Goal: Task Accomplishment & Management: Use online tool/utility

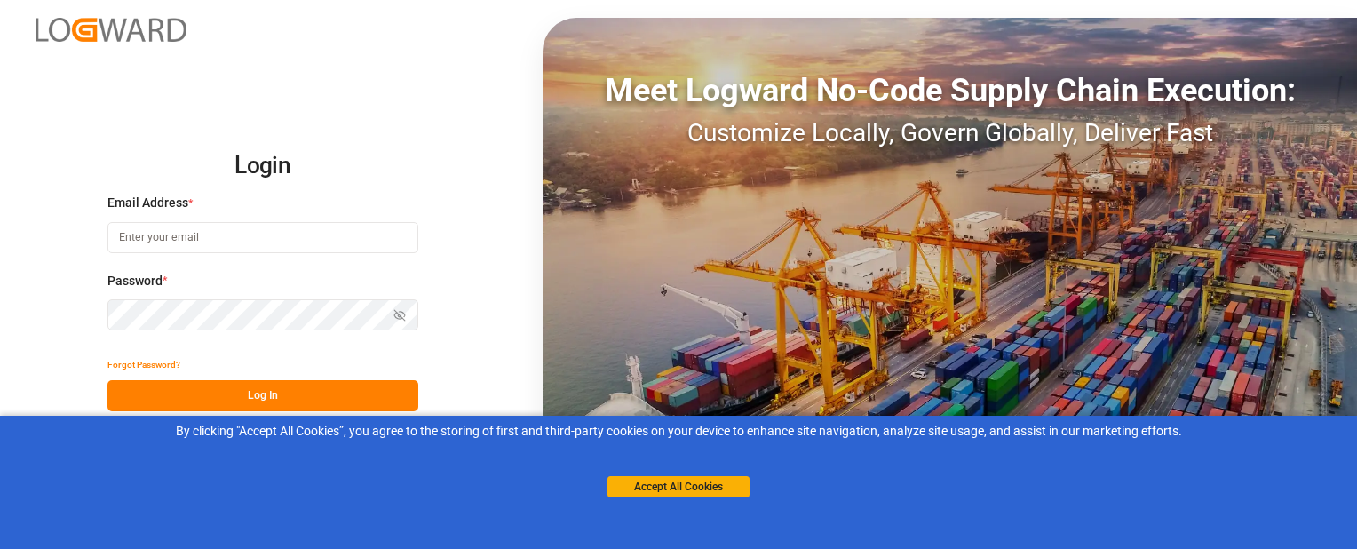
type input "[EMAIL_ADDRESS][DOMAIN_NAME]"
click at [229, 401] on button "Log In" at bounding box center [262, 395] width 311 height 31
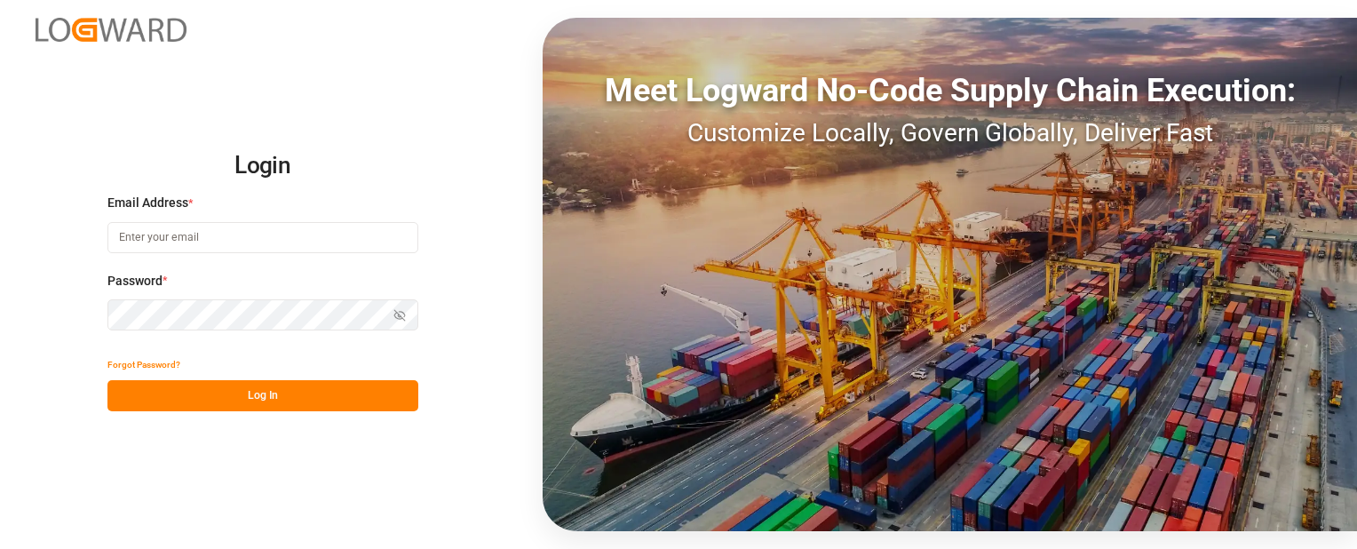
type input "sbondra@dart.net"
click at [341, 398] on button "Log In" at bounding box center [262, 395] width 311 height 31
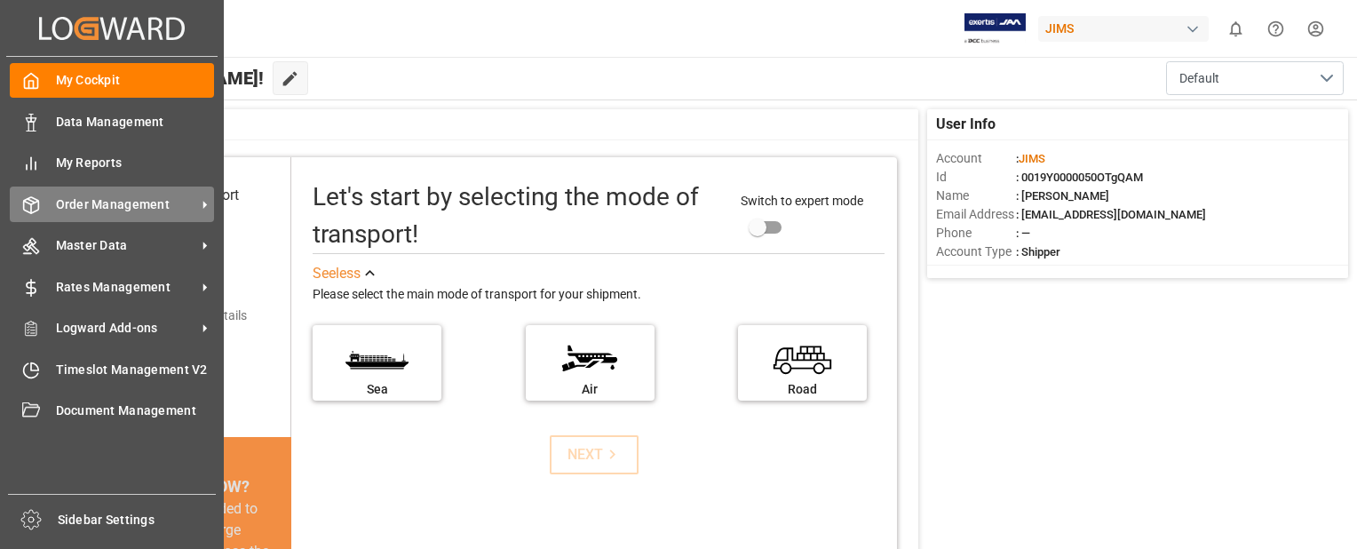
click at [172, 202] on span "Order Management" at bounding box center [126, 204] width 140 height 19
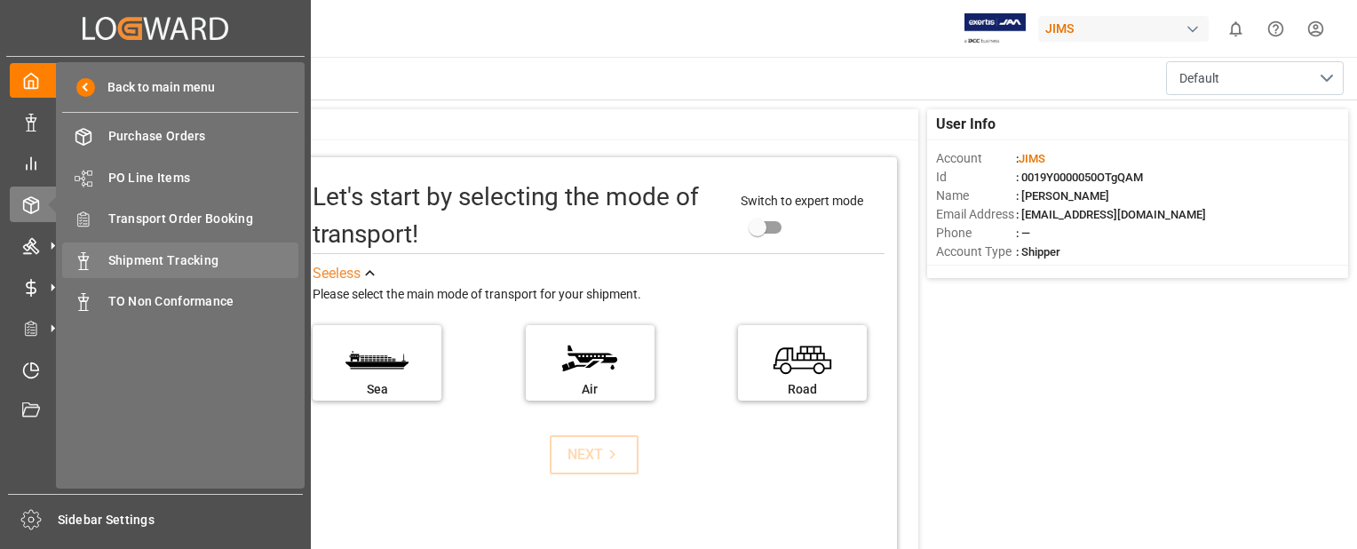
click at [167, 264] on span "Shipment Tracking" at bounding box center [203, 260] width 191 height 19
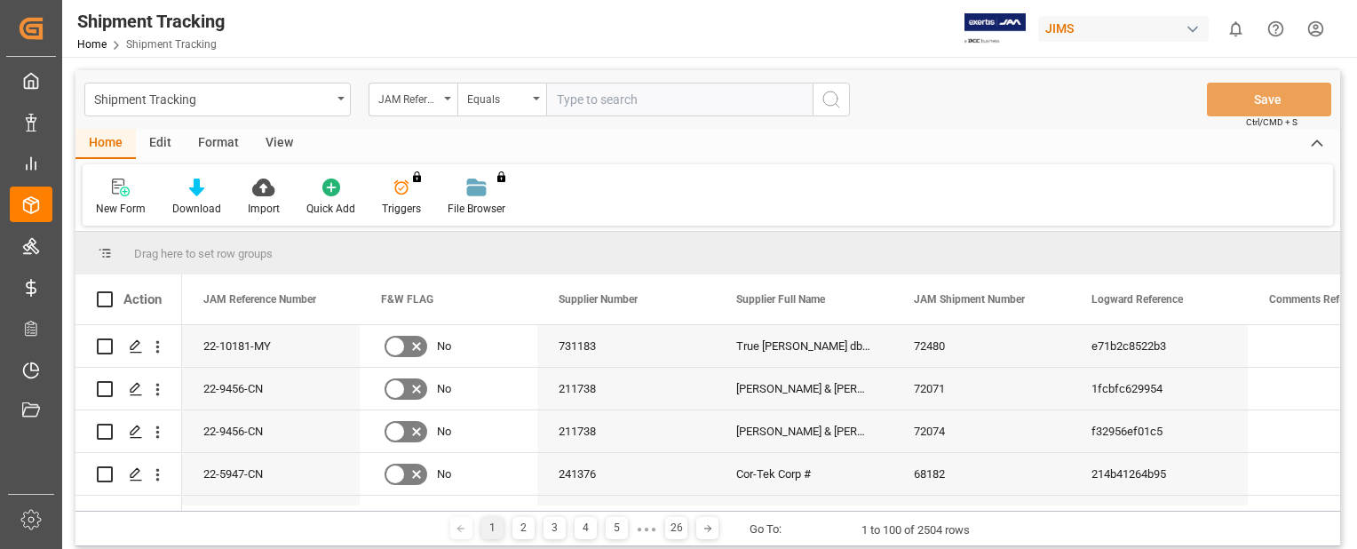
type input "22-9545-JP"
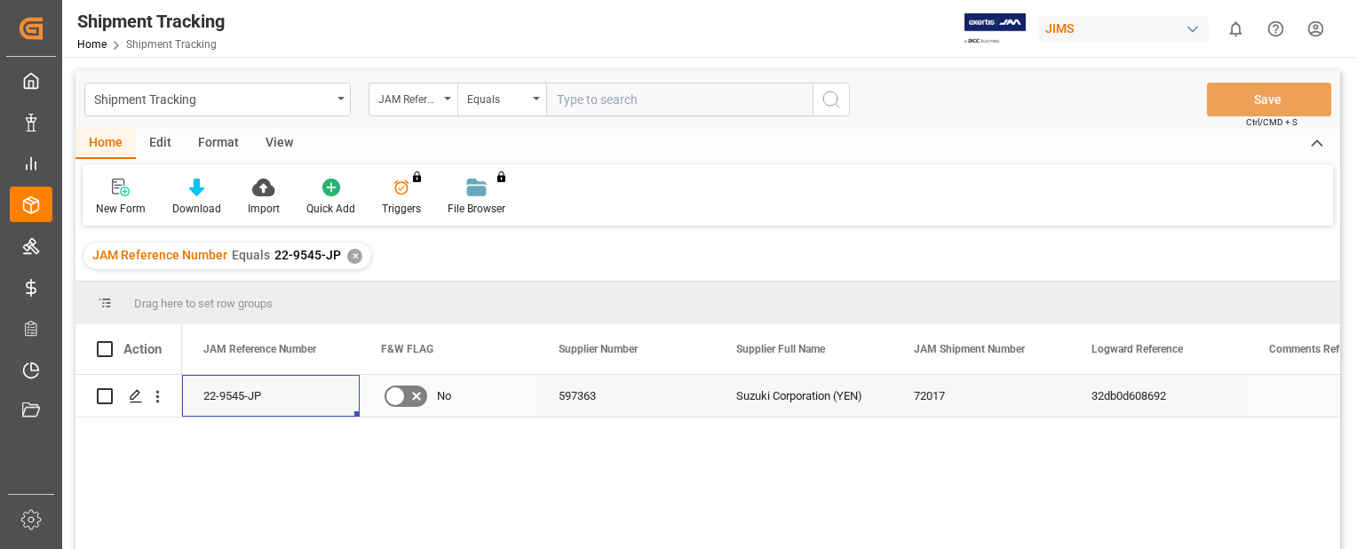
click at [208, 399] on div "22-9545-JP" at bounding box center [271, 396] width 178 height 42
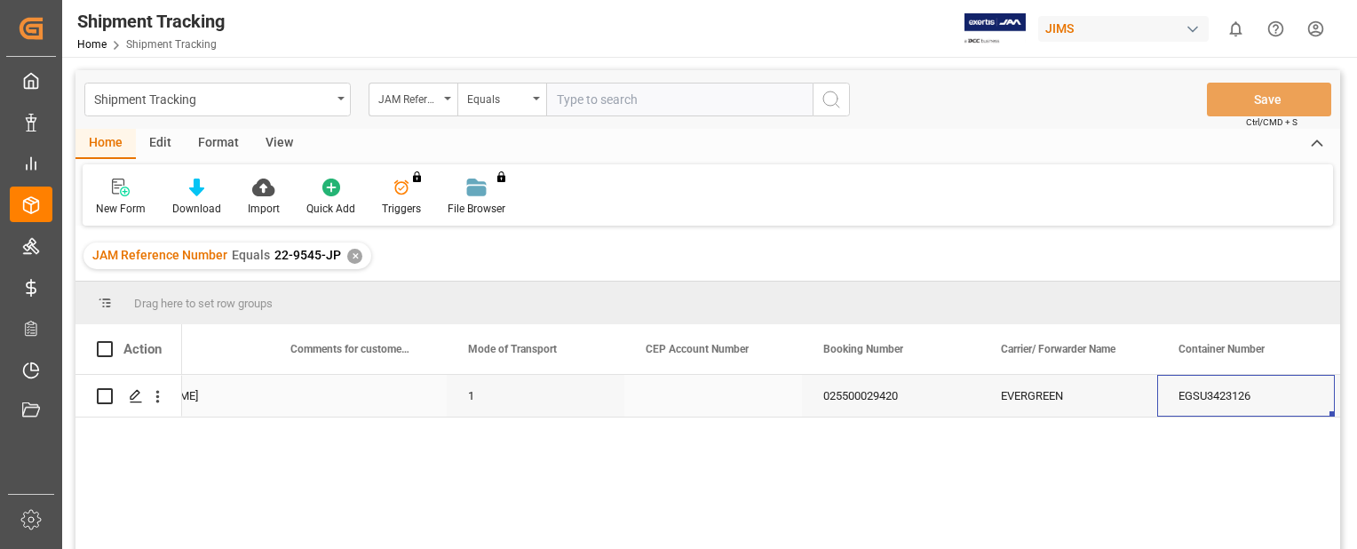
scroll to position [0, 2221]
click at [134, 399] on icon "Press SPACE to select this row." at bounding box center [136, 396] width 14 height 14
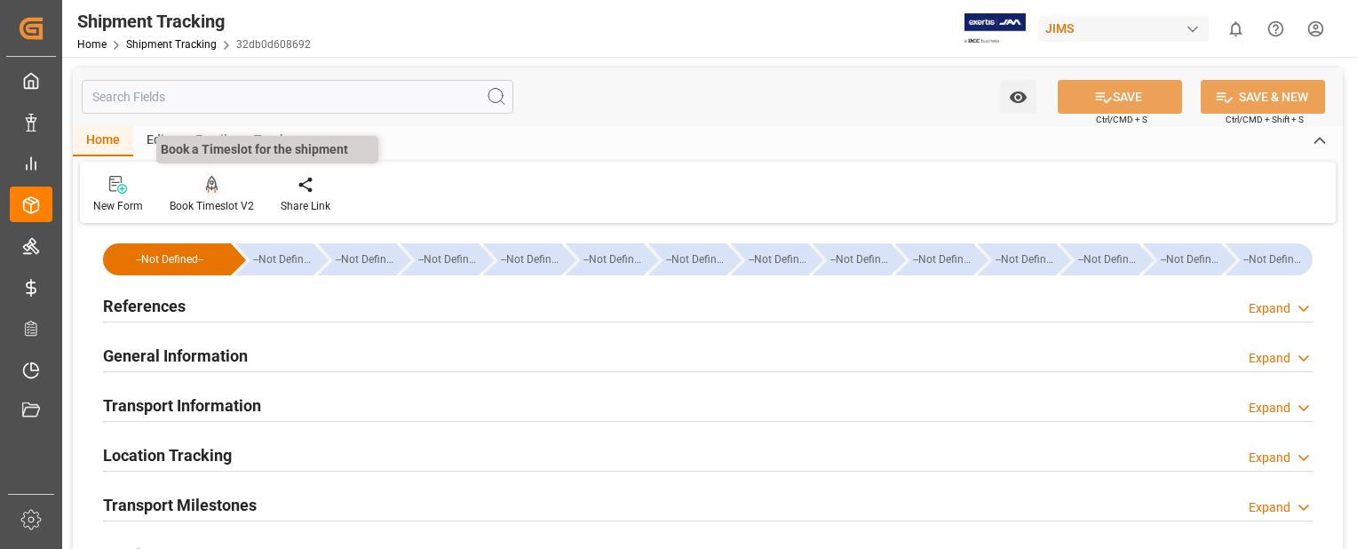
click at [210, 185] on icon at bounding box center [212, 183] width 12 height 15
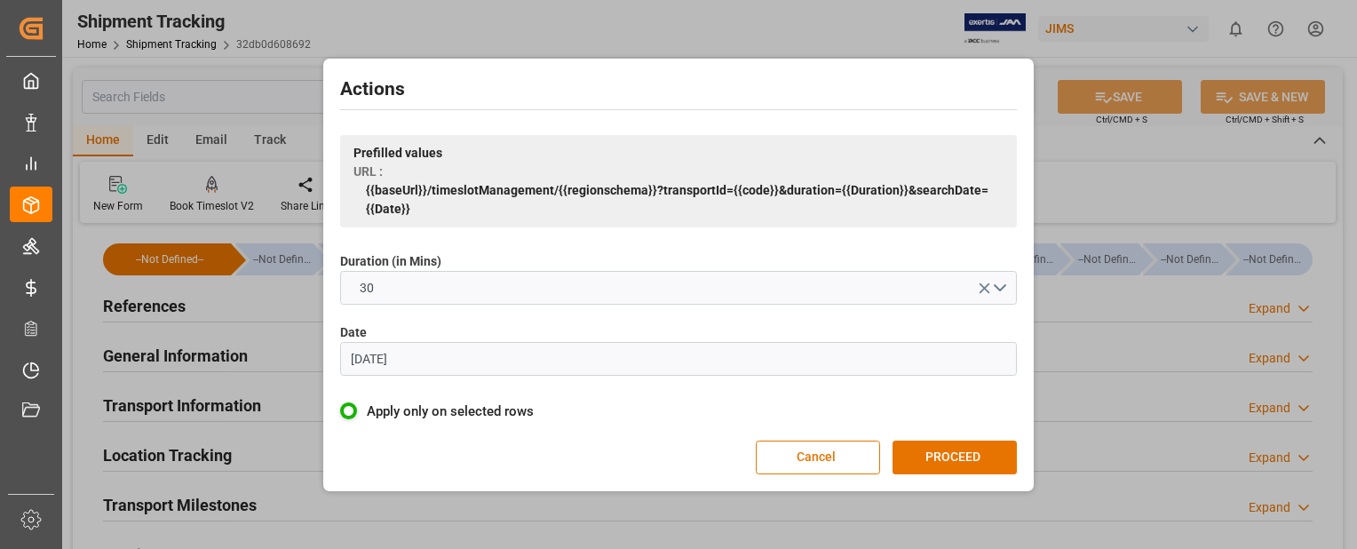
click at [447, 353] on input "07.06.2023" at bounding box center [678, 359] width 677 height 34
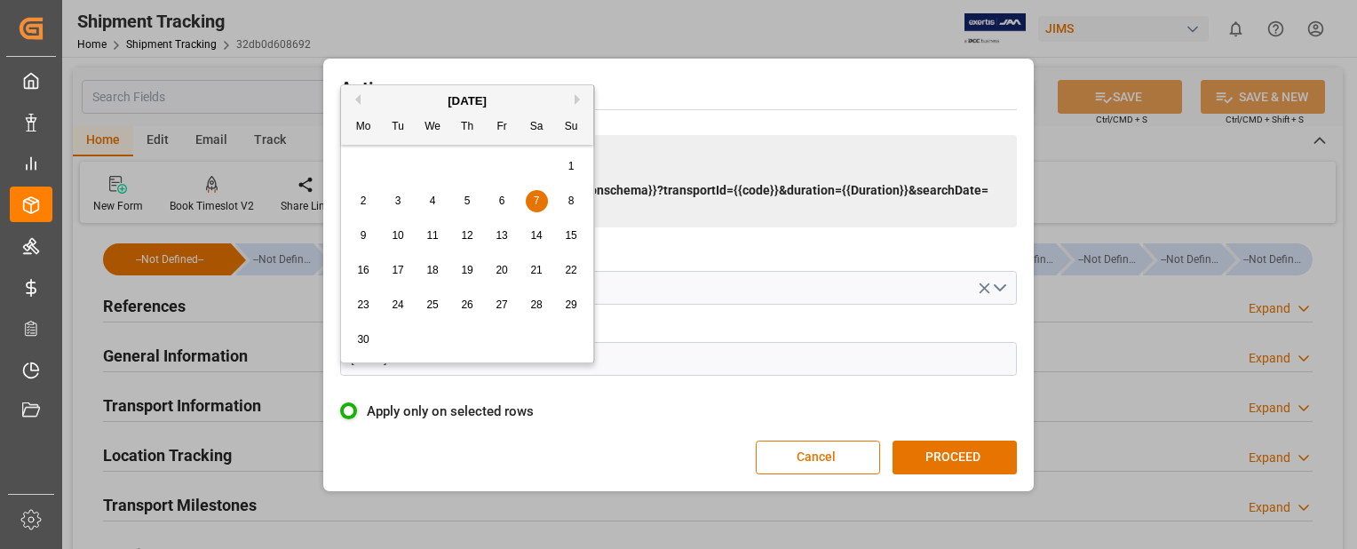
click at [577, 99] on button "Next Month" at bounding box center [579, 99] width 11 height 11
click at [400, 269] on span "19" at bounding box center [398, 270] width 12 height 12
type input "19.08.2025"
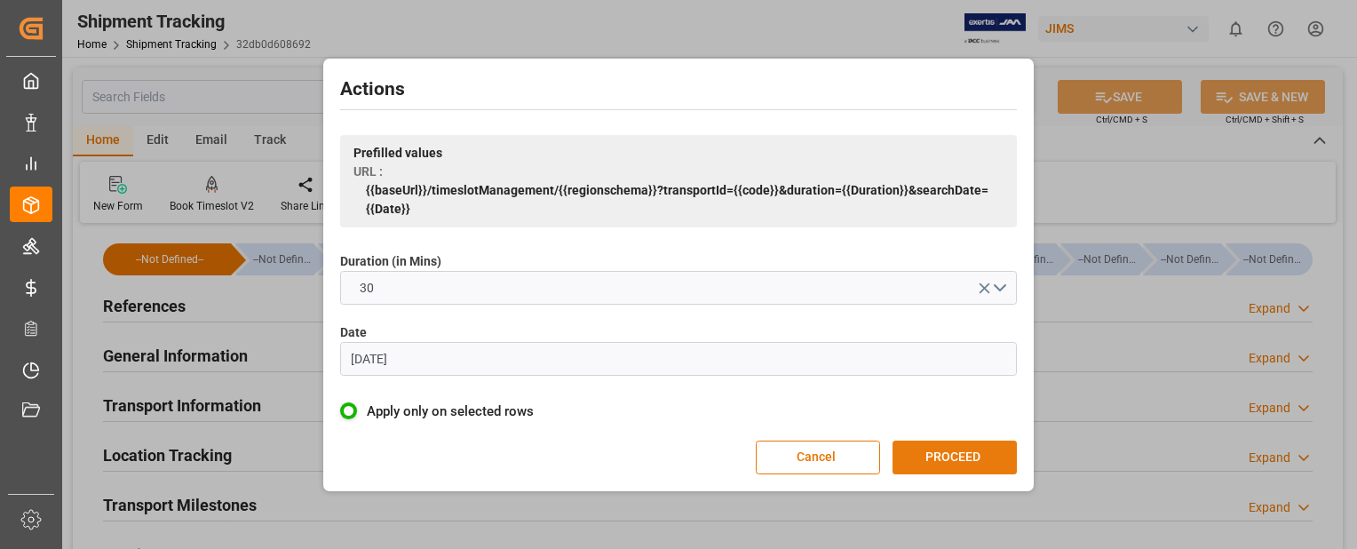
click at [951, 465] on button "PROCEED" at bounding box center [954, 457] width 124 height 34
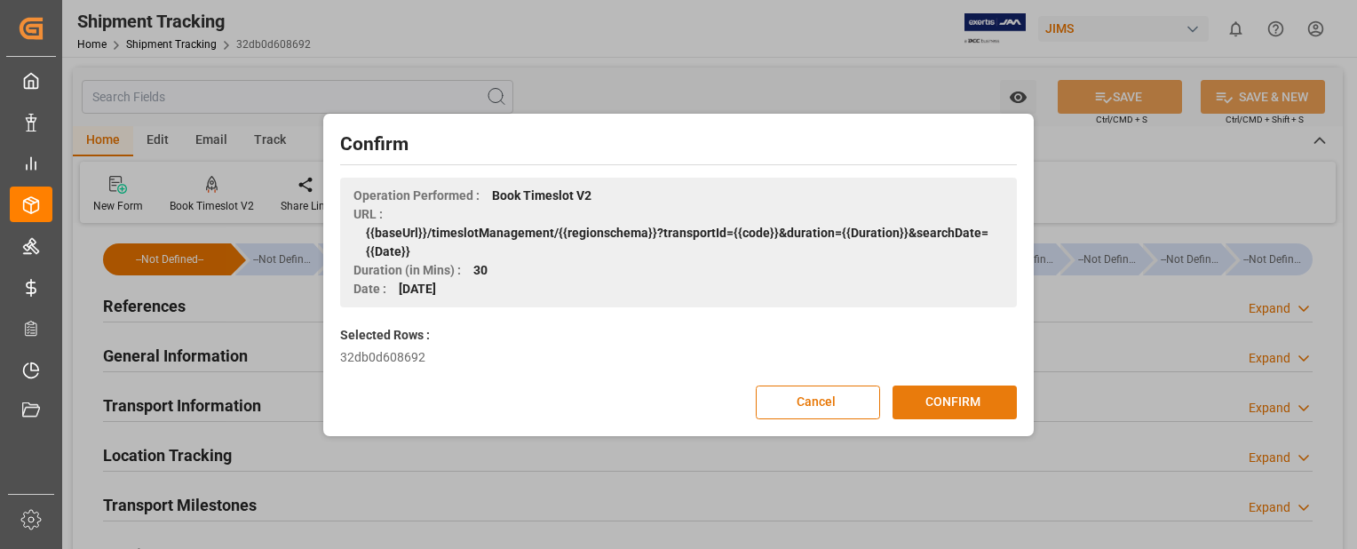
click at [962, 410] on button "CONFIRM" at bounding box center [954, 402] width 124 height 34
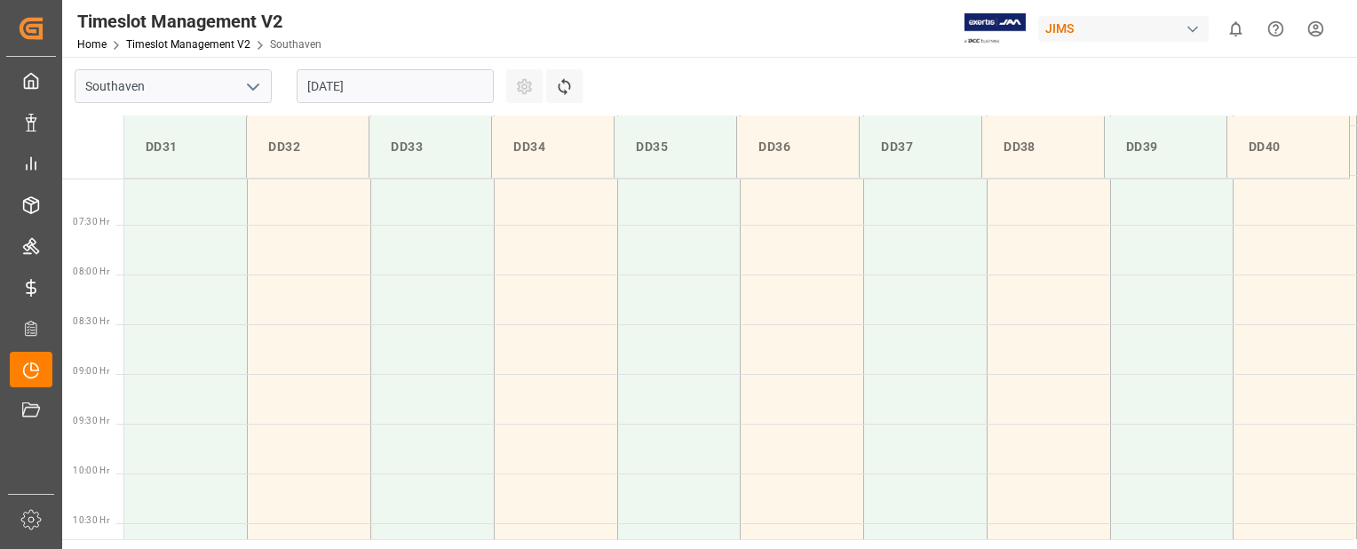
scroll to position [708, 0]
click at [332, 442] on td at bounding box center [309, 441] width 123 height 50
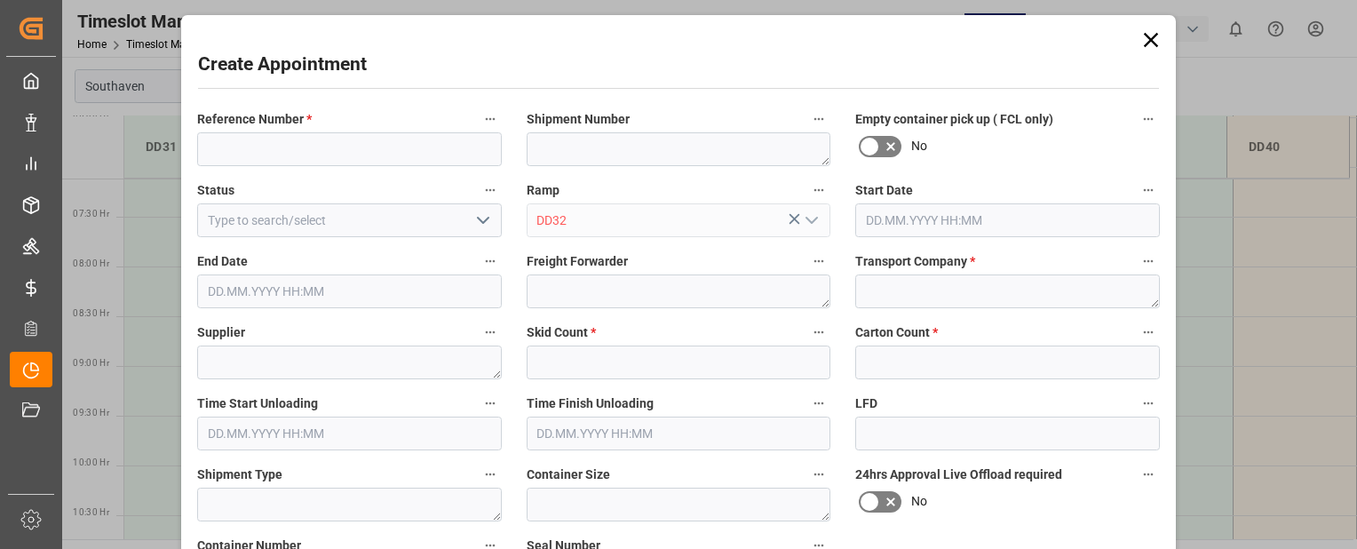
type input "[DATE] 09:30"
type input "19.08.2025 10:00"
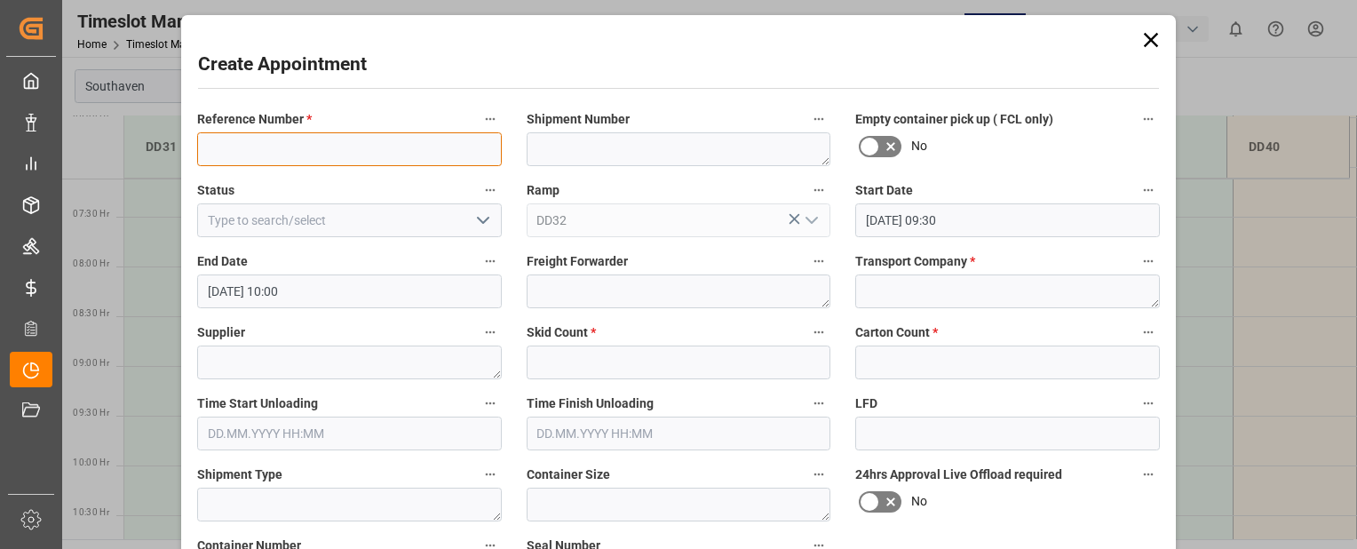
click at [323, 145] on input at bounding box center [349, 149] width 305 height 34
paste input "22-9545-JP"
type input "22-9545-JP"
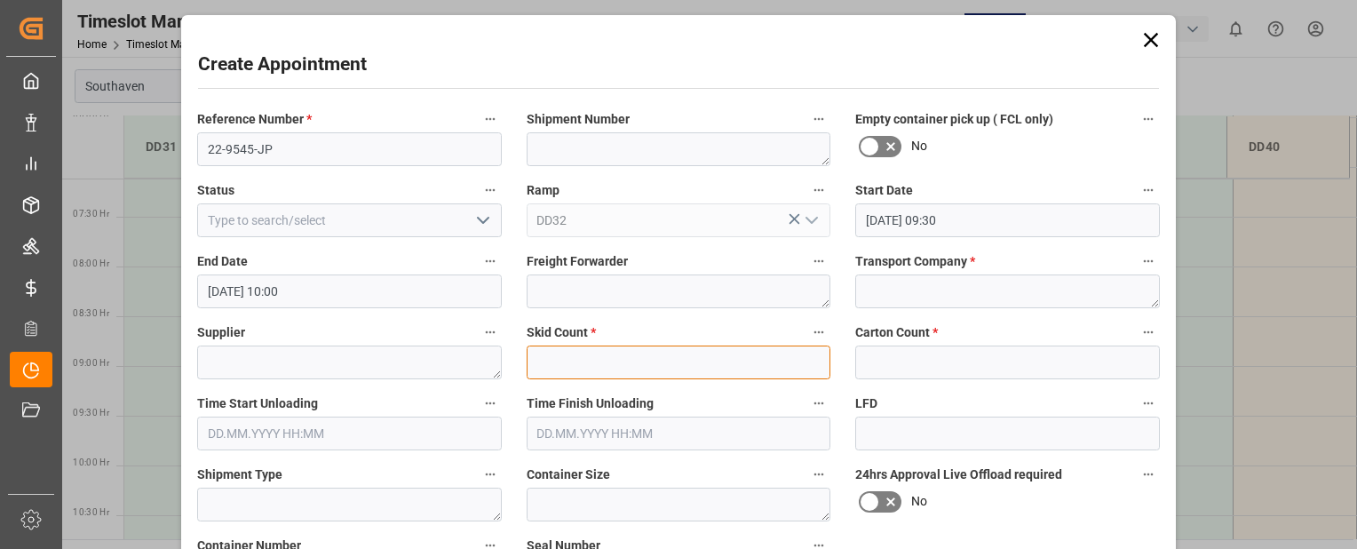
click at [568, 366] on input "text" at bounding box center [678, 362] width 305 height 34
type input "0"
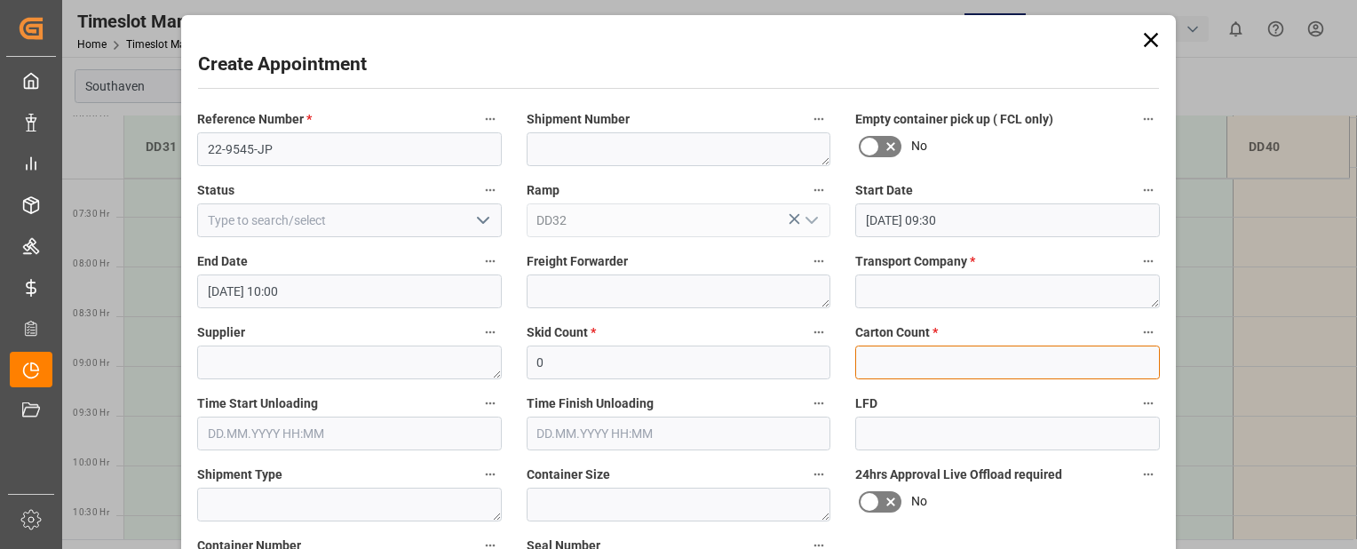
click at [903, 366] on input "text" at bounding box center [1007, 362] width 305 height 34
type input "0"
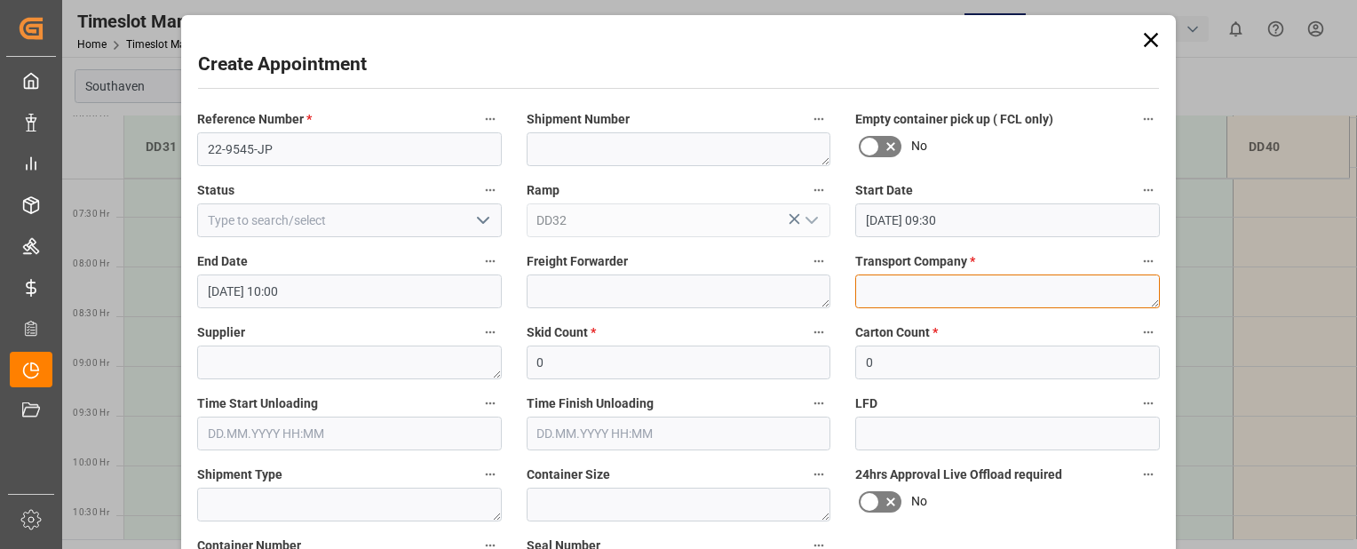
click at [915, 290] on textarea at bounding box center [1007, 291] width 305 height 34
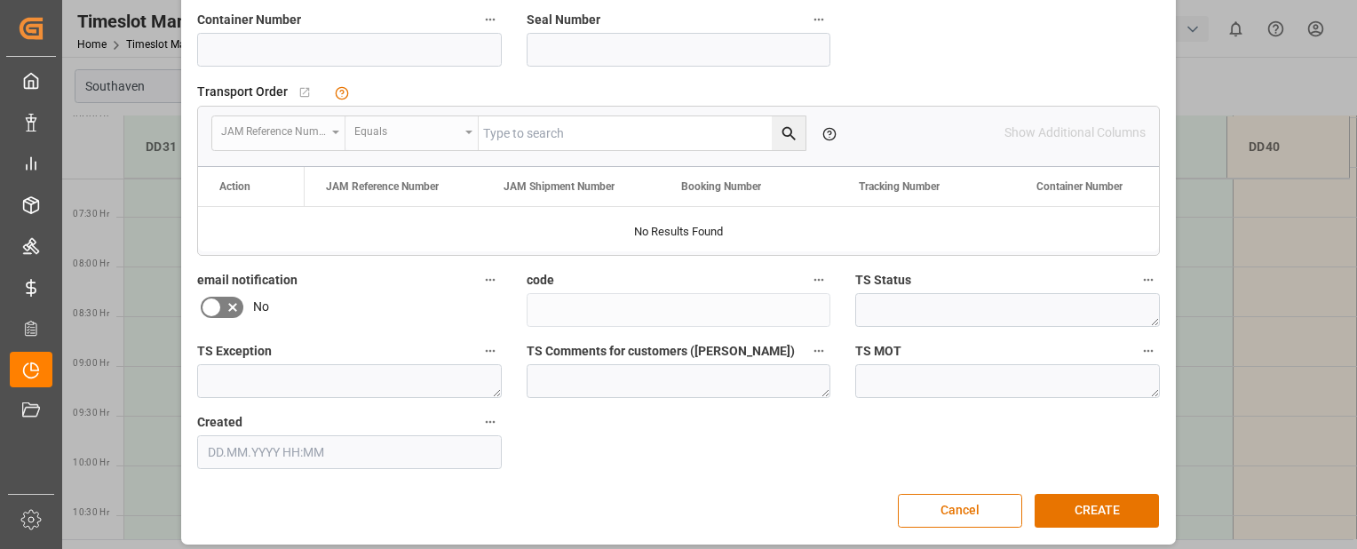
scroll to position [535, 0]
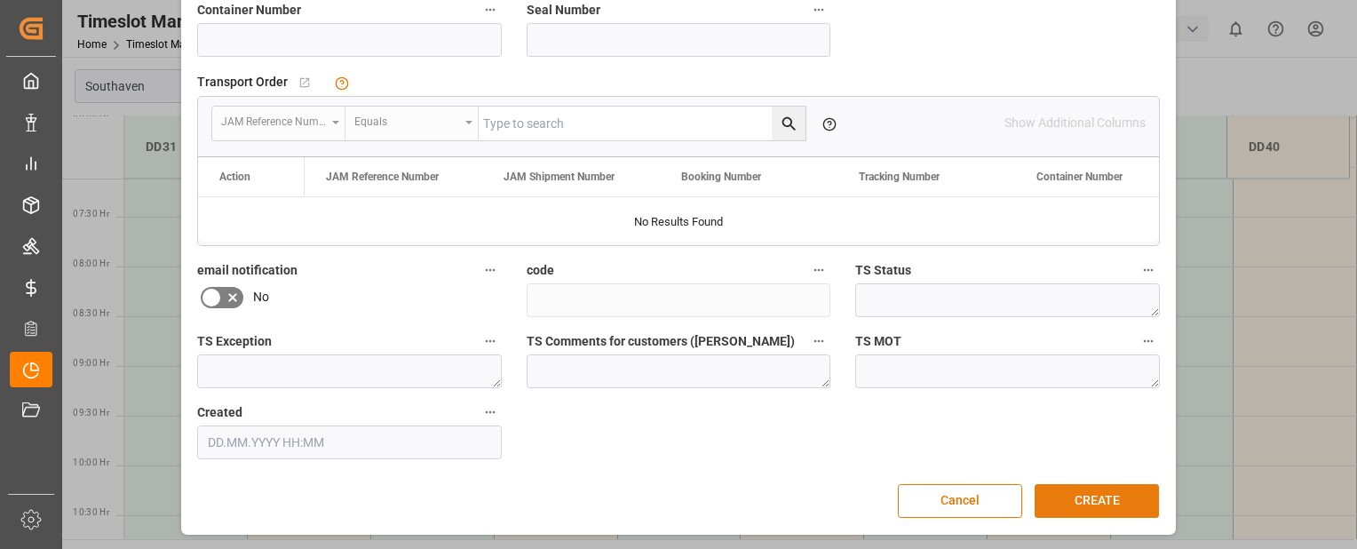
type textarea "mainstream"
click at [1104, 493] on button "CREATE" at bounding box center [1096, 501] width 124 height 34
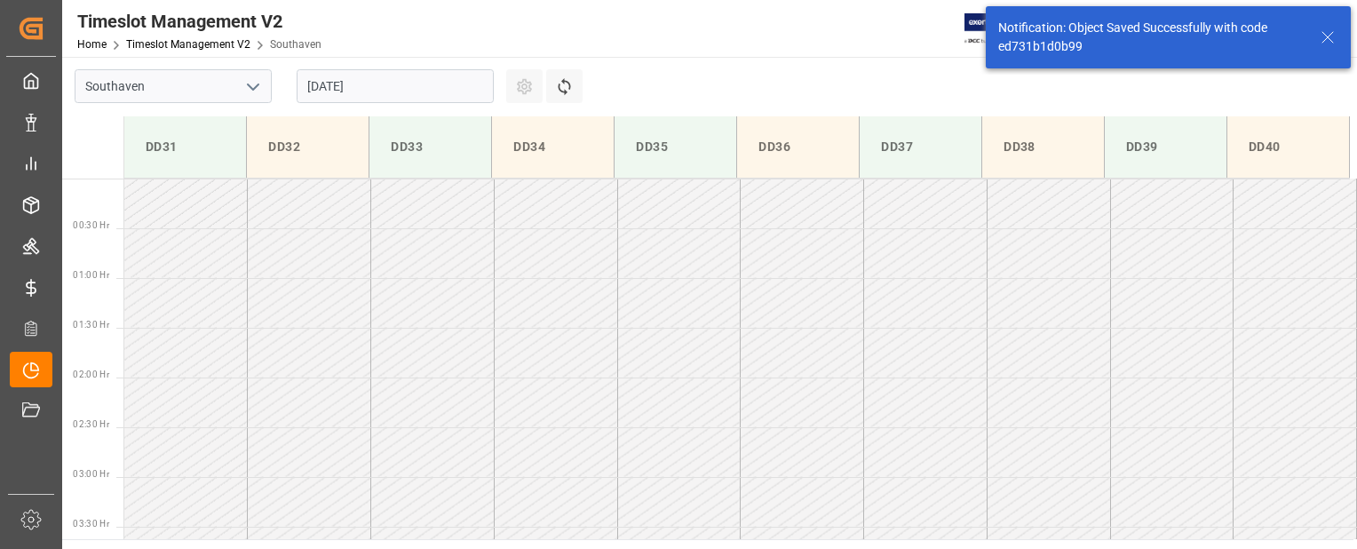
scroll to position [784, 0]
